Goal: Information Seeking & Learning: Understand process/instructions

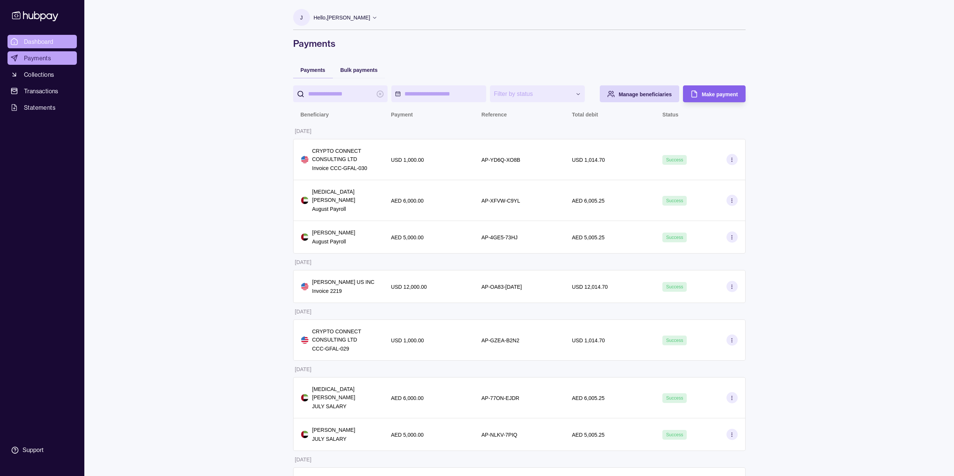
click at [53, 38] on span "Dashboard" at bounding box center [39, 41] width 30 height 9
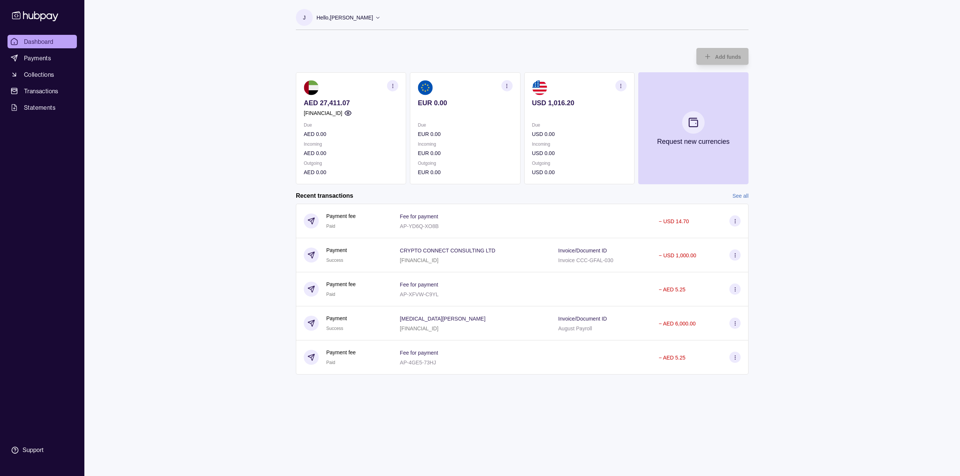
click at [389, 84] on section "button" at bounding box center [392, 85] width 11 height 11
click at [346, 105] on link "View account details" at bounding box center [341, 104] width 48 height 8
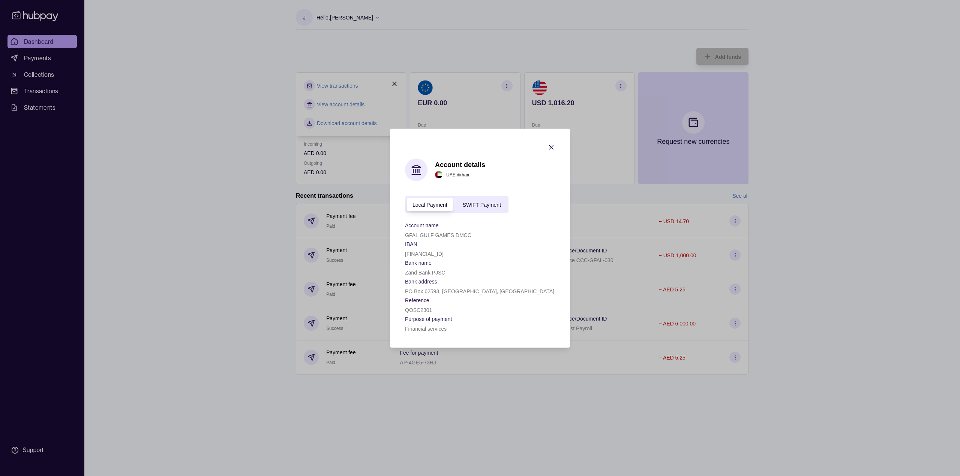
click at [486, 204] on span "SWIFT Payment" at bounding box center [482, 205] width 38 height 6
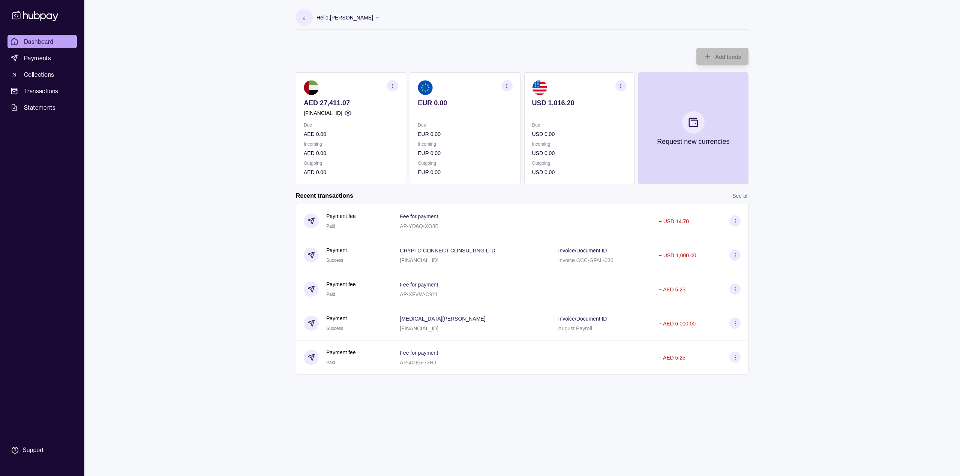
click at [253, 405] on div "Dashboard Payments Collections Transactions Statements Support J Hello, [PERSON…" at bounding box center [480, 238] width 960 height 476
click at [102, 303] on div "Dashboard Payments Collections Transactions Statements Support J Hello, [PERSON…" at bounding box center [480, 238] width 960 height 476
click at [20, 324] on div "Dashboard Payments Collections Transactions Statements Support" at bounding box center [41, 247] width 75 height 424
click at [244, 328] on div "Dashboard Payments Collections Transactions Statements Support J Hello, [PERSON…" at bounding box center [480, 238] width 960 height 476
click at [217, 433] on div "Dashboard Payments Collections Transactions Statements Support J Hello, [PERSON…" at bounding box center [480, 238] width 960 height 476
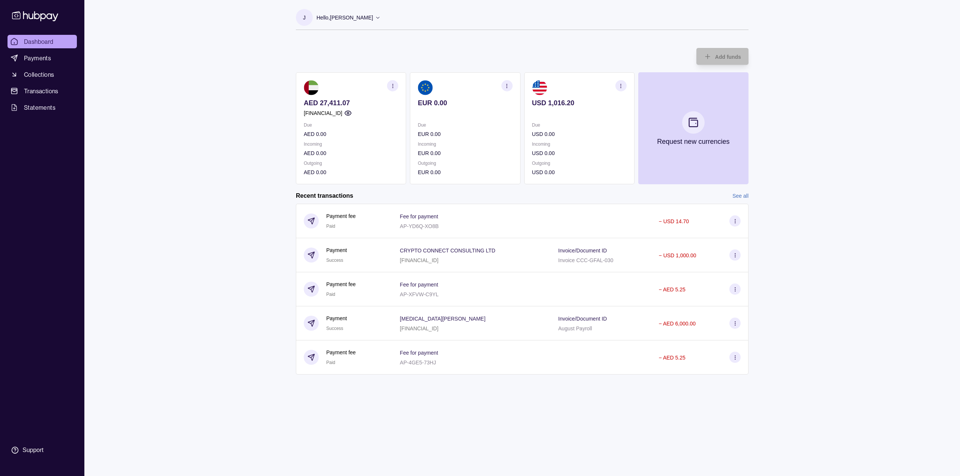
click at [417, 419] on div "J Hello, [PERSON_NAME] GFAL GULF GAMES DMCC Account Terms and conditions Privac…" at bounding box center [522, 238] width 482 height 476
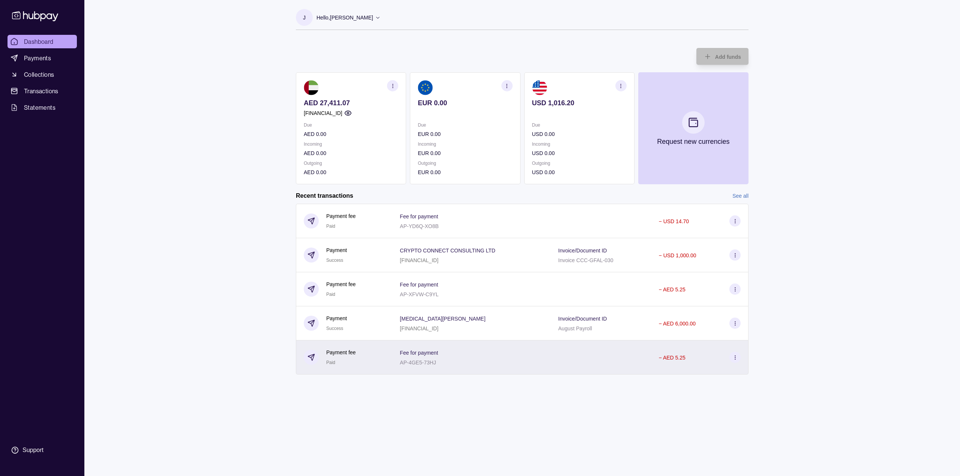
click at [349, 373] on div "Payment fee Paid" at bounding box center [344, 358] width 96 height 34
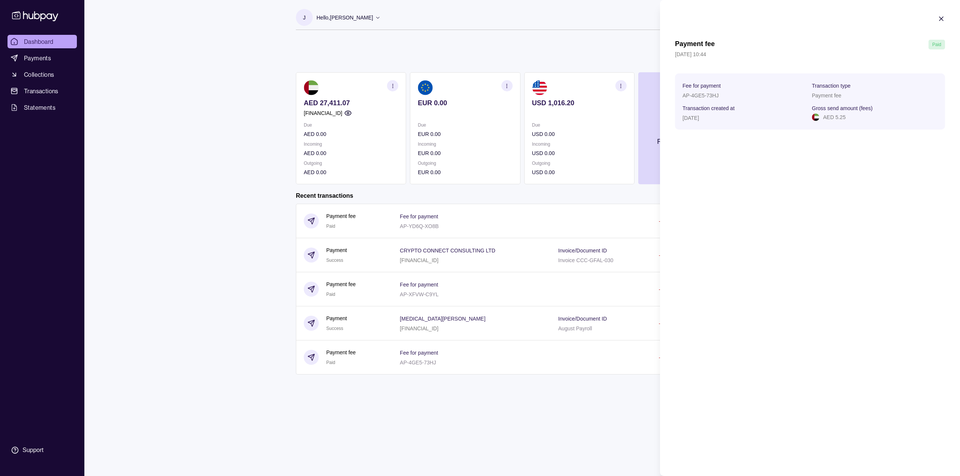
click at [943, 16] on icon "button" at bounding box center [940, 18] width 7 height 7
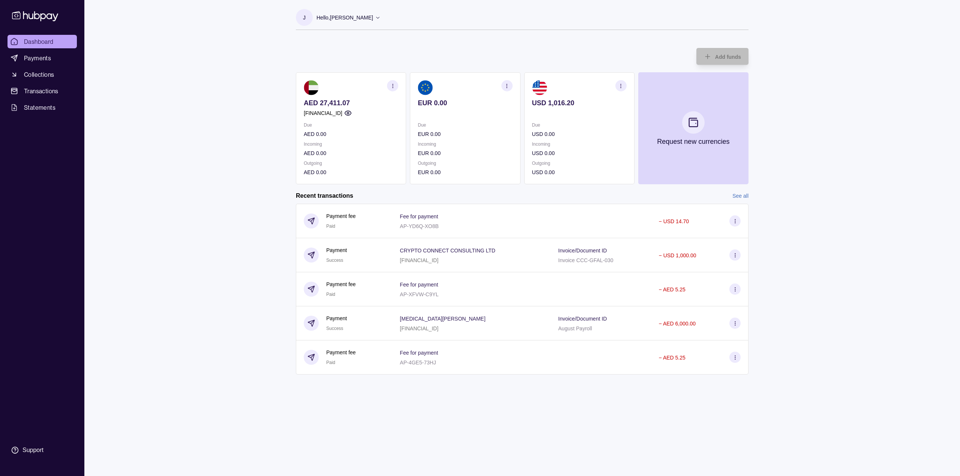
click at [344, 414] on div "J Hello, [PERSON_NAME] GFAL GULF GAMES DMCC Account Terms and conditions Privac…" at bounding box center [522, 238] width 482 height 476
click at [435, 401] on div "J Hello, [PERSON_NAME] GFAL GULF GAMES DMCC Account Terms and conditions Privac…" at bounding box center [522, 238] width 482 height 476
drag, startPoint x: 159, startPoint y: 187, endPoint x: 154, endPoint y: 188, distance: 4.5
click at [159, 187] on div "Dashboard Payments Collections Transactions Statements Support J Hello, [PERSON…" at bounding box center [480, 238] width 960 height 476
click at [322, 419] on div "J Hello, [PERSON_NAME] GFAL GULF GAMES DMCC Account Terms and conditions Privac…" at bounding box center [522, 238] width 482 height 476
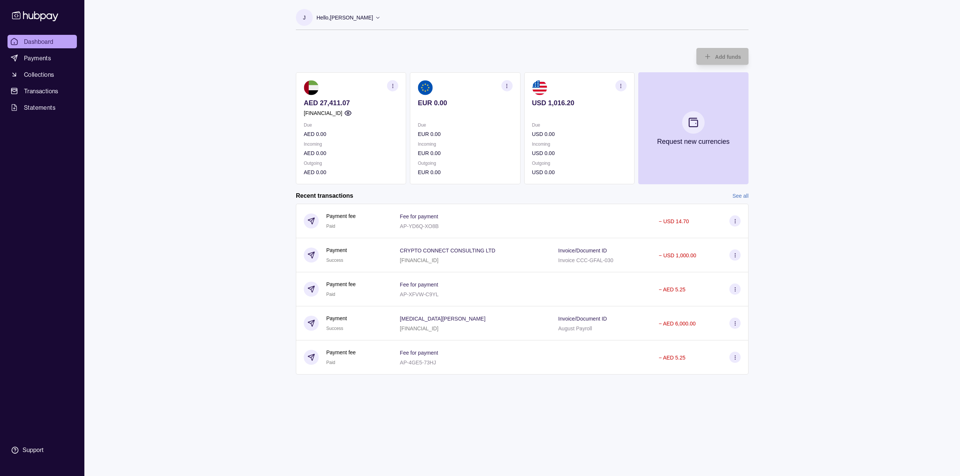
click at [268, 387] on div "Dashboard Payments Collections Transactions Statements Support J Hello, [PERSON…" at bounding box center [480, 238] width 960 height 476
